Goal: Complete application form: Complete application form

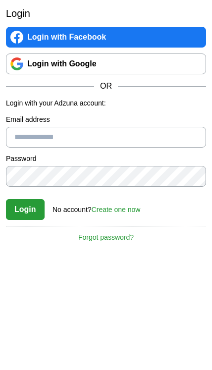
click at [153, 69] on link "Login with Google" at bounding box center [106, 63] width 200 height 21
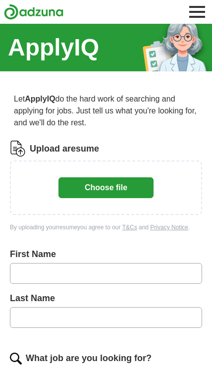
click at [86, 271] on input "text" at bounding box center [106, 273] width 192 height 21
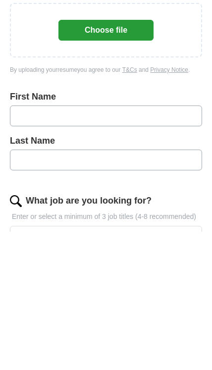
type input "******"
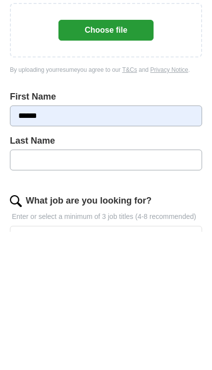
type input "*****"
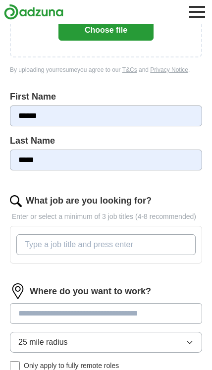
click at [167, 251] on input "What job are you looking for?" at bounding box center [105, 244] width 179 height 21
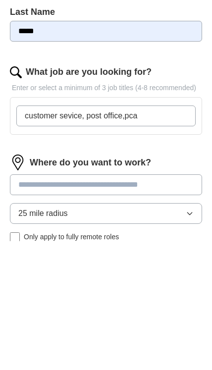
type input "customer sevice, post office,pca"
click at [144, 303] on input at bounding box center [106, 313] width 192 height 21
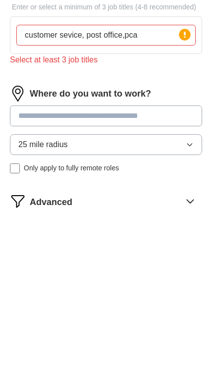
click at [190, 224] on div "Where do you want to work? 25 mile radius Only apply to fully remote roles" at bounding box center [106, 271] width 192 height 95
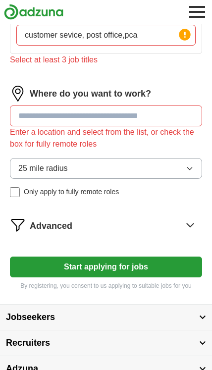
click at [199, 172] on button "25 mile radius" at bounding box center [106, 168] width 192 height 21
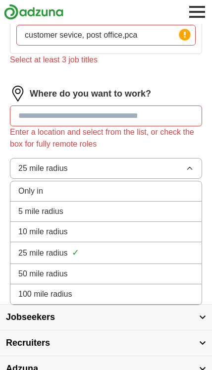
click at [172, 215] on div "5 mile radius" at bounding box center [105, 211] width 175 height 12
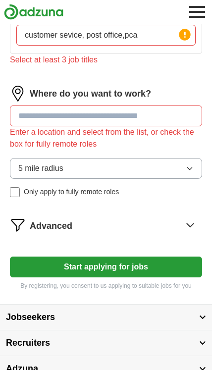
click at [196, 173] on button "5 mile radius" at bounding box center [106, 168] width 192 height 21
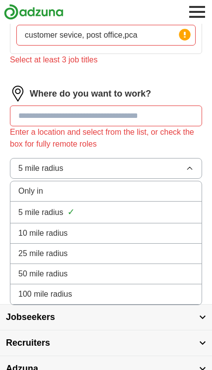
click at [121, 235] on div "10 mile radius" at bounding box center [105, 233] width 175 height 12
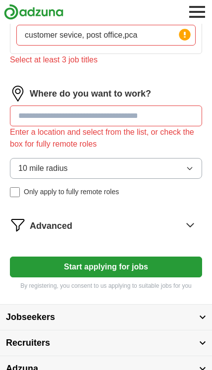
click at [179, 270] on button "Start applying for jobs" at bounding box center [106, 266] width 192 height 21
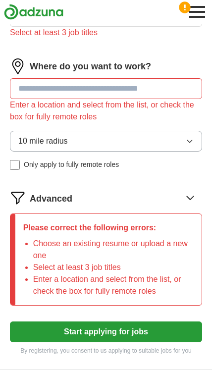
scroll to position [405, 0]
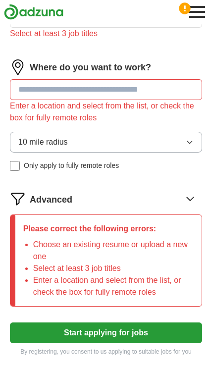
click at [174, 92] on input at bounding box center [106, 89] width 192 height 21
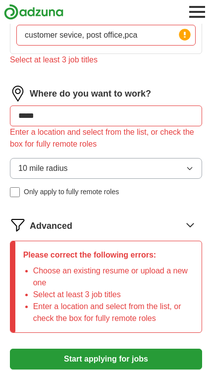
type input "*****"
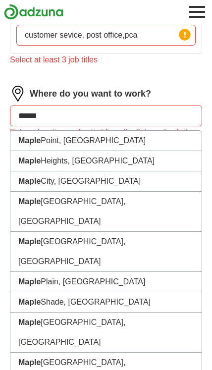
click at [122, 231] on li "[GEOGRAPHIC_DATA], [GEOGRAPHIC_DATA]" at bounding box center [105, 251] width 191 height 40
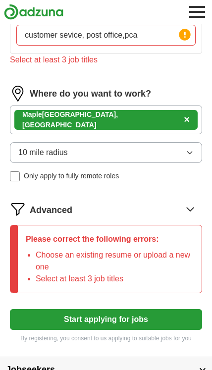
click at [145, 322] on button "Start applying for jobs" at bounding box center [106, 319] width 192 height 21
click at [190, 214] on icon at bounding box center [190, 209] width 16 height 16
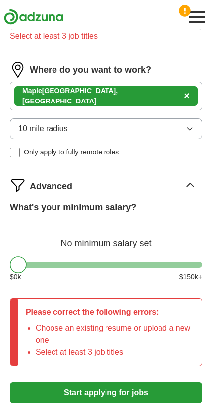
scroll to position [416, 0]
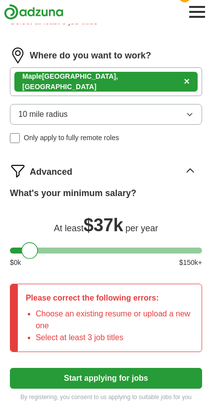
click at [171, 369] on button "Start applying for jobs" at bounding box center [106, 378] width 192 height 21
click at [142, 369] on p "By registering, you consent to us applying to suitable jobs for you" at bounding box center [106, 396] width 192 height 9
click at [134, 369] on button "Start applying for jobs" at bounding box center [106, 378] width 192 height 21
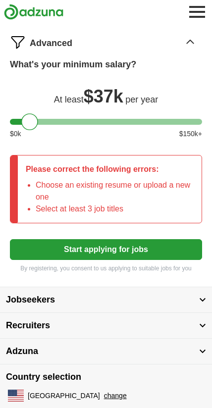
scroll to position [551, 0]
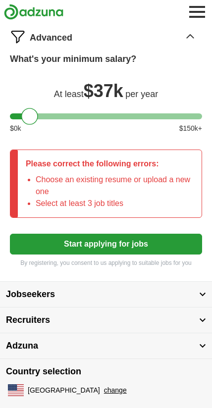
click at [162, 252] on button "Start applying for jobs" at bounding box center [106, 243] width 192 height 21
click at [167, 250] on button "Start applying for jobs" at bounding box center [106, 243] width 192 height 21
click at [72, 137] on div "What's your minimum salary? At least $ 37k per year $ 0 k $ 150 k+" at bounding box center [106, 96] width 192 height 89
click at [35, 119] on div at bounding box center [29, 116] width 17 height 17
click at [173, 253] on button "Start applying for jobs" at bounding box center [106, 243] width 192 height 21
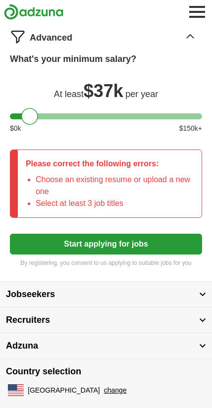
click at [159, 197] on li "Select at least 3 job titles" at bounding box center [115, 203] width 158 height 12
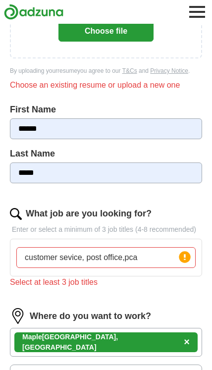
scroll to position [147, 0]
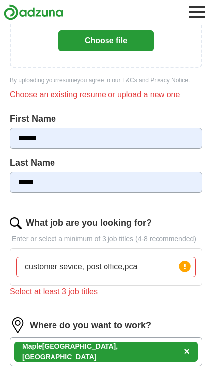
click at [128, 46] on button "Choose file" at bounding box center [105, 40] width 95 height 21
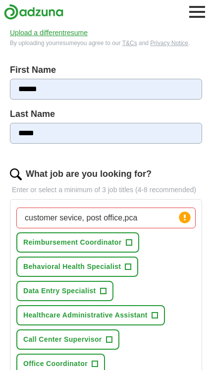
scroll to position [171, 0]
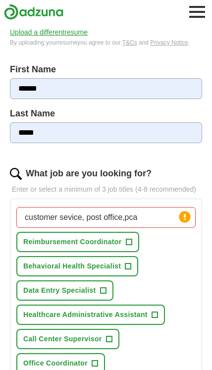
click at [135, 268] on button "Behavioral Health Specialist +" at bounding box center [77, 266] width 122 height 20
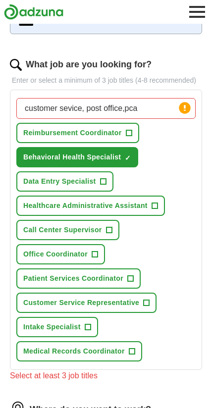
scroll to position [280, 0]
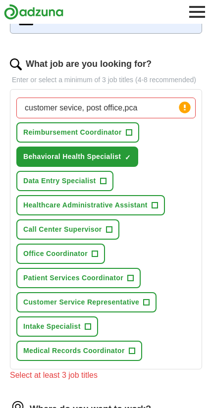
click at [135, 277] on button "Patient Services Coordinator +" at bounding box center [78, 278] width 124 height 20
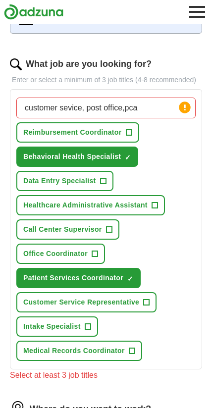
click at [98, 324] on button "Intake Specialist +" at bounding box center [57, 326] width 82 height 20
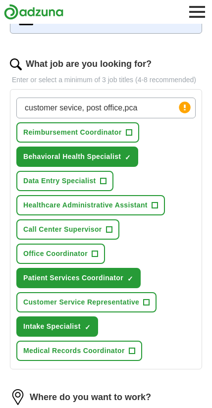
click at [141, 351] on button "Medical Records Coordinator +" at bounding box center [79, 350] width 126 height 20
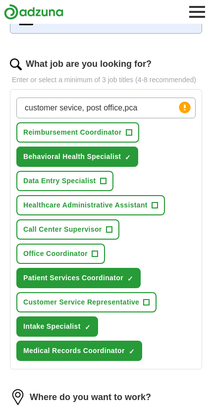
click at [161, 204] on button "Healthcare Administrative Assistant +" at bounding box center [90, 205] width 148 height 20
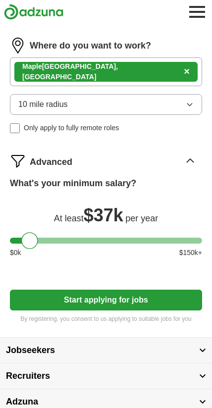
click at [151, 303] on button "Start applying for jobs" at bounding box center [106, 299] width 192 height 21
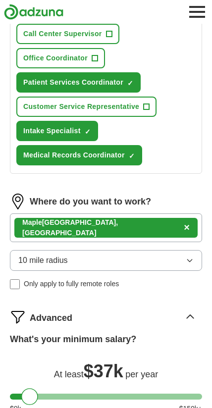
select select "**"
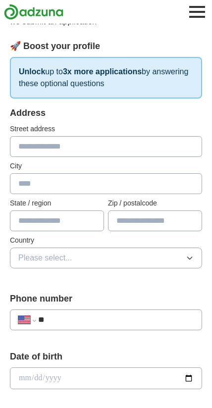
scroll to position [0, 0]
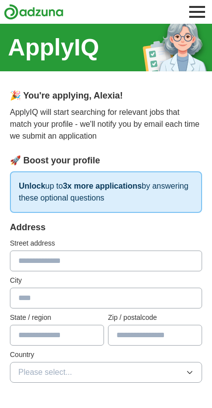
click at [145, 263] on input "text" at bounding box center [106, 260] width 192 height 21
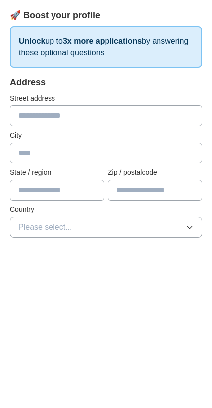
type input "**********"
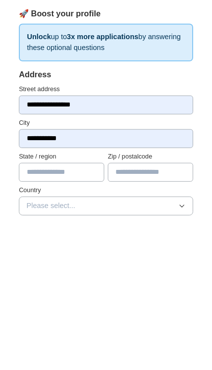
scroll to position [145, 0]
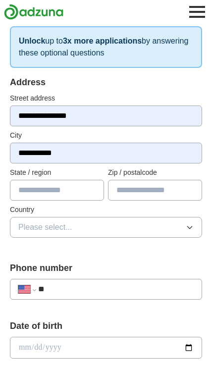
type input "*********"
type input "*****"
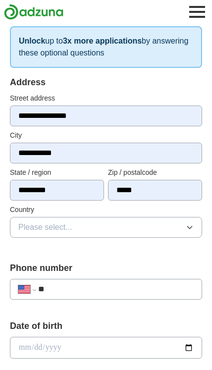
click at [196, 233] on button "Please select..." at bounding box center [106, 227] width 192 height 21
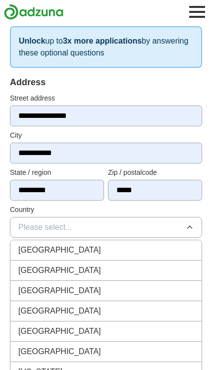
click at [120, 273] on div "[GEOGRAPHIC_DATA]" at bounding box center [105, 270] width 175 height 12
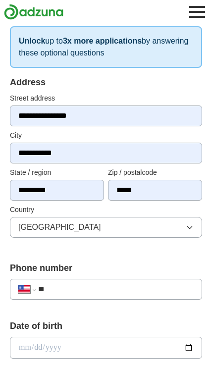
click at [114, 291] on input "**" at bounding box center [115, 289] width 155 height 12
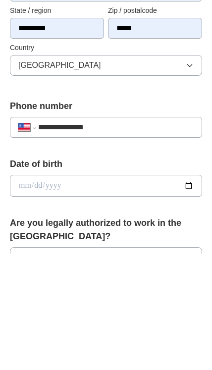
type input "**********"
click at [129, 290] on input "date" at bounding box center [106, 301] width 192 height 22
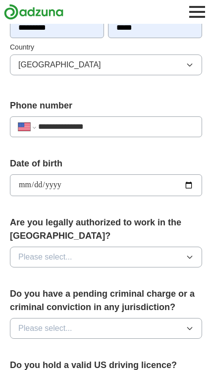
click at [158, 185] on input "**********" at bounding box center [106, 185] width 192 height 22
type input "**********"
click at [193, 246] on button "Please select..." at bounding box center [106, 256] width 192 height 21
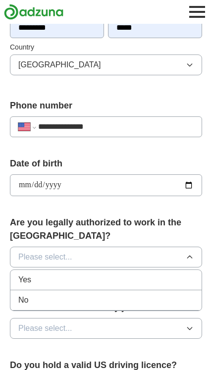
click at [133, 274] on div "Yes" at bounding box center [105, 280] width 175 height 12
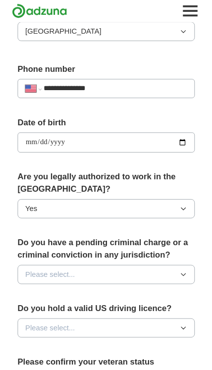
scroll to position [341, 0]
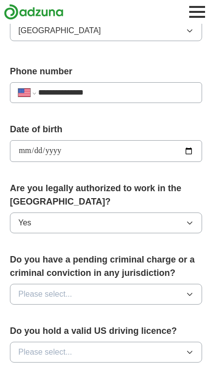
click at [186, 290] on icon "button" at bounding box center [189, 294] width 8 height 8
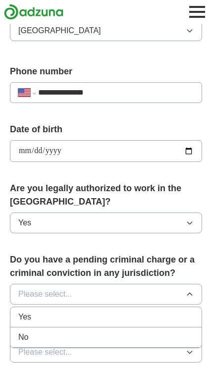
click at [135, 331] on div "No" at bounding box center [105, 337] width 175 height 12
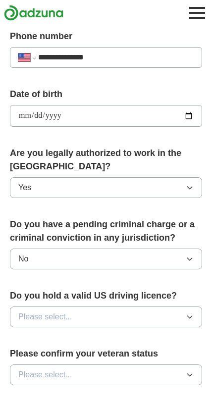
scroll to position [381, 0]
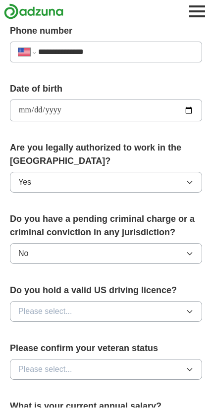
click at [194, 301] on button "Please select..." at bounding box center [106, 311] width 192 height 21
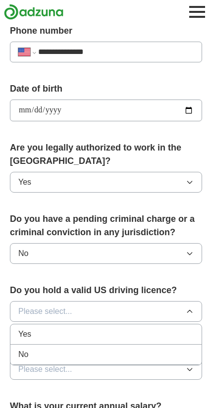
click at [145, 328] on div "Yes" at bounding box center [105, 334] width 175 height 12
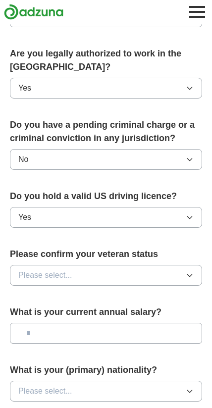
scroll to position [476, 0]
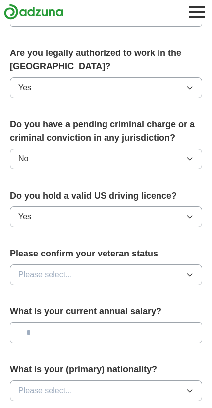
click at [196, 264] on button "Please select..." at bounding box center [106, 274] width 192 height 21
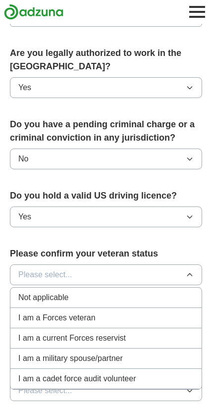
click at [170, 291] on div "Not applicable" at bounding box center [105, 297] width 175 height 12
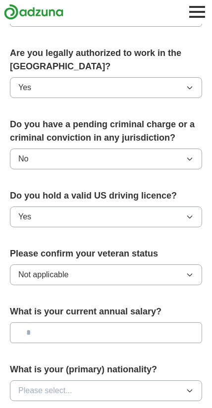
click at [169, 322] on input "text" at bounding box center [106, 332] width 192 height 21
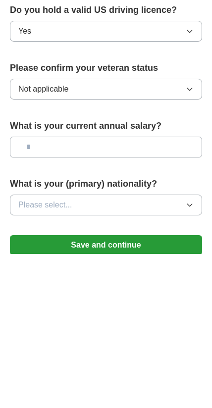
type input "**"
click at [194, 348] on button "Please select..." at bounding box center [106, 358] width 192 height 21
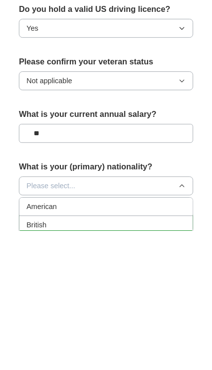
scroll to position [662, 0]
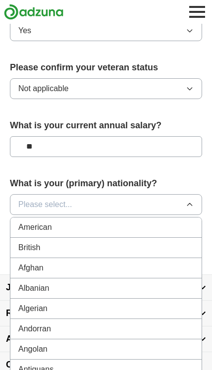
click at [160, 221] on div "American" at bounding box center [105, 227] width 175 height 12
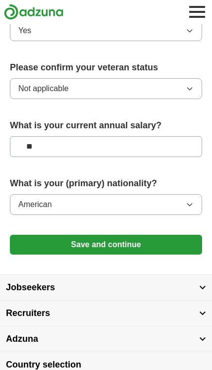
click at [169, 234] on button "Save and continue" at bounding box center [106, 244] width 192 height 20
